Goal: Transaction & Acquisition: Purchase product/service

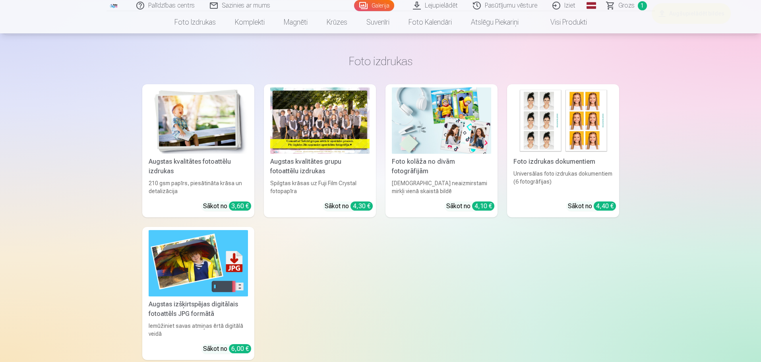
scroll to position [3587, 0]
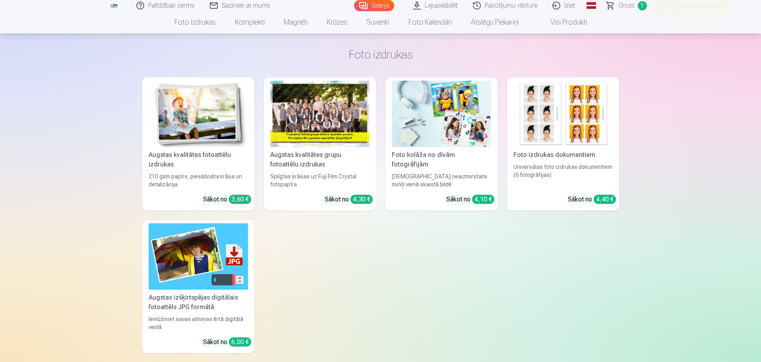
click at [191, 126] on img at bounding box center [198, 114] width 99 height 66
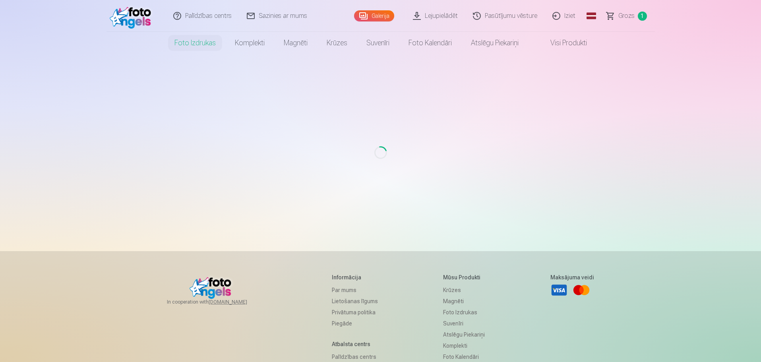
scroll to position [108, 0]
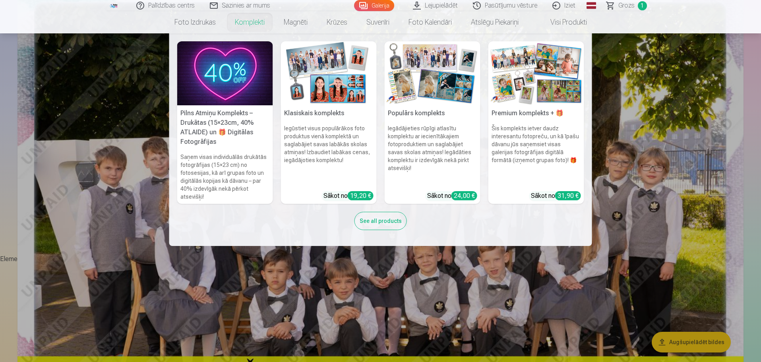
click at [243, 19] on link "Komplekti" at bounding box center [249, 22] width 49 height 22
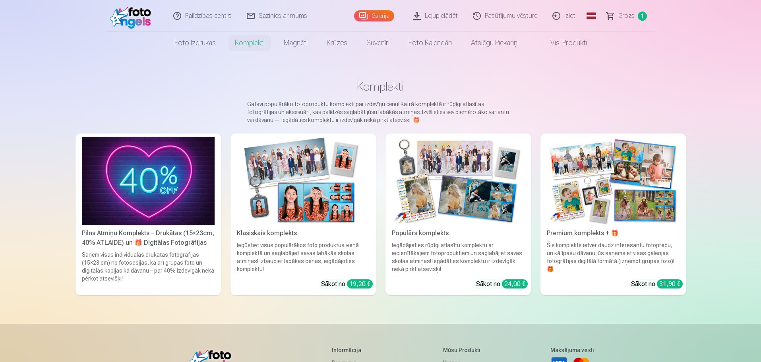
click at [139, 241] on div "Pilns Atmiņu Komplekts – Drukātas (15×23cm, 40% ATLAIDE) un 🎁 Digitālas Fotogrā…" at bounding box center [148, 237] width 139 height 19
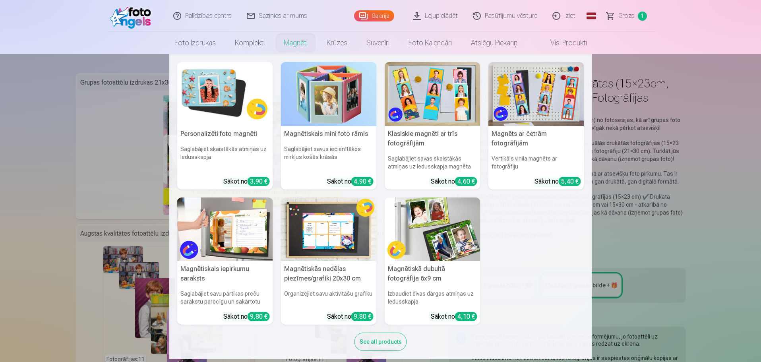
click at [297, 46] on link "Magnēti" at bounding box center [295, 43] width 43 height 22
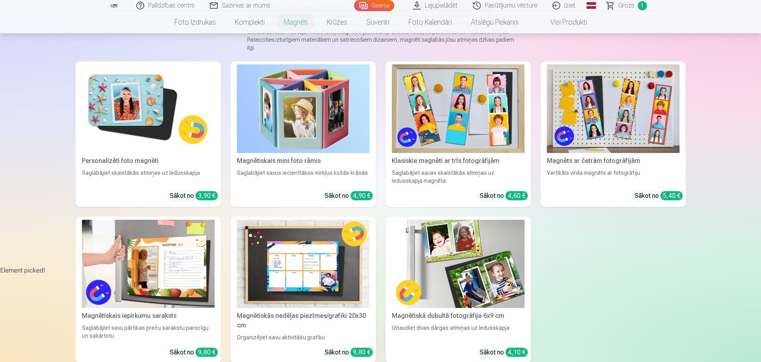
scroll to position [84, 0]
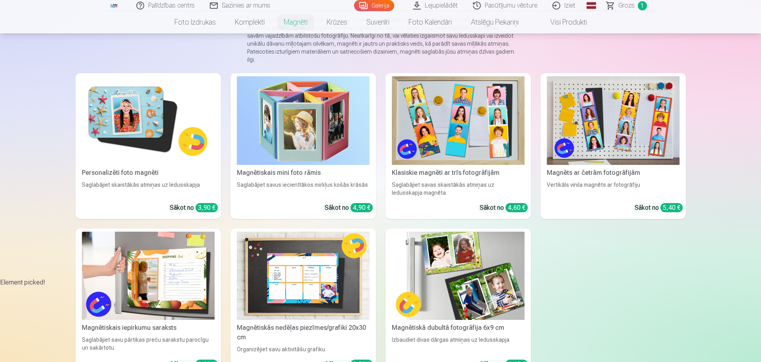
click at [146, 98] on img at bounding box center [148, 120] width 133 height 89
